Goal: Submit feedback/report problem

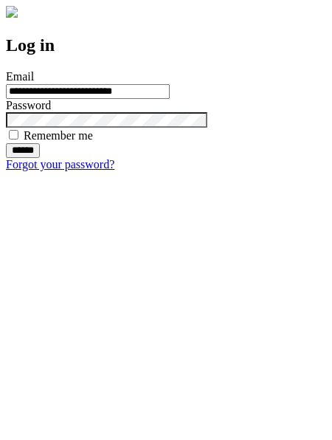
type input "**********"
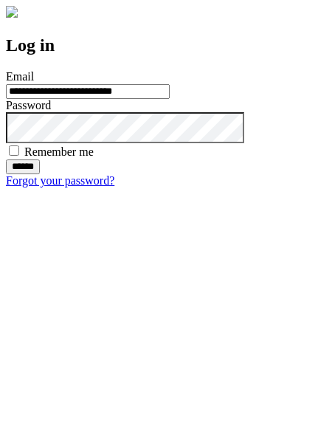
click at [40, 174] on input "******" at bounding box center [23, 166] width 34 height 15
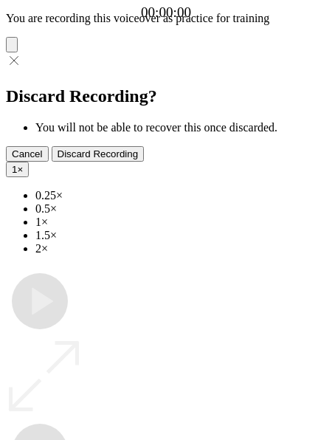
type input "**********"
